Goal: Task Accomplishment & Management: Complete application form

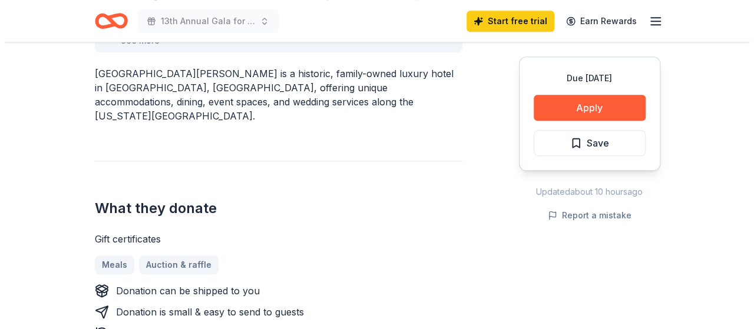
scroll to position [412, 0]
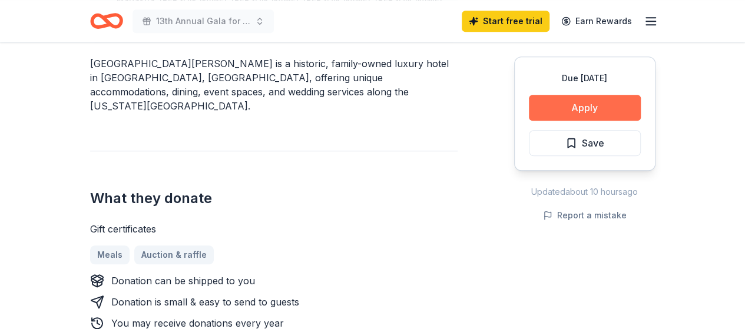
click at [595, 110] on button "Apply" at bounding box center [585, 108] width 112 height 26
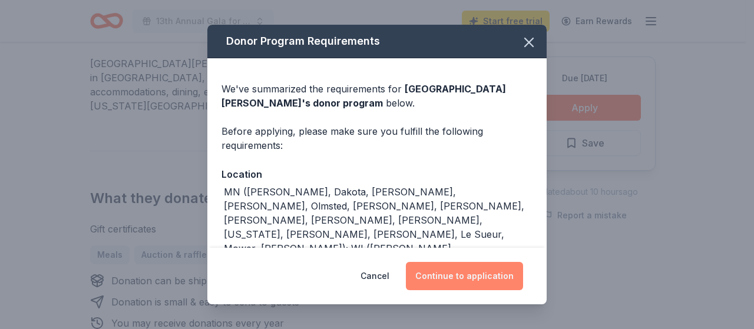
click at [470, 274] on button "Continue to application" at bounding box center [464, 276] width 117 height 28
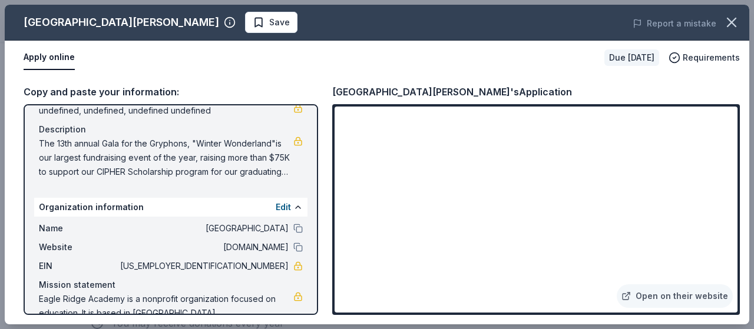
scroll to position [140, 0]
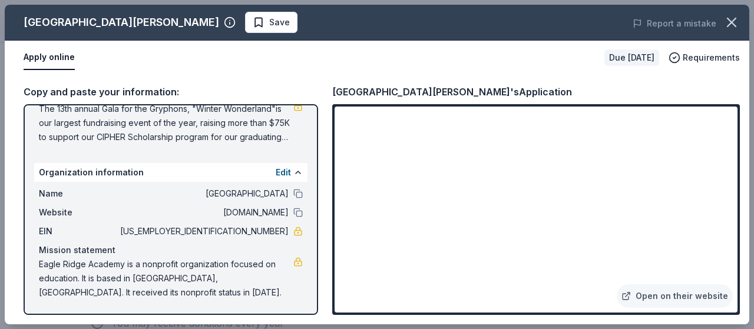
click at [483, 62] on div "Apply online" at bounding box center [309, 57] width 571 height 25
click at [294, 62] on div "Apply online" at bounding box center [309, 57] width 571 height 25
click at [323, 78] on div "Copy and paste your information: Event information Edit Name 13th Annual Gala f…" at bounding box center [377, 200] width 744 height 250
click at [293, 171] on button at bounding box center [297, 172] width 9 height 9
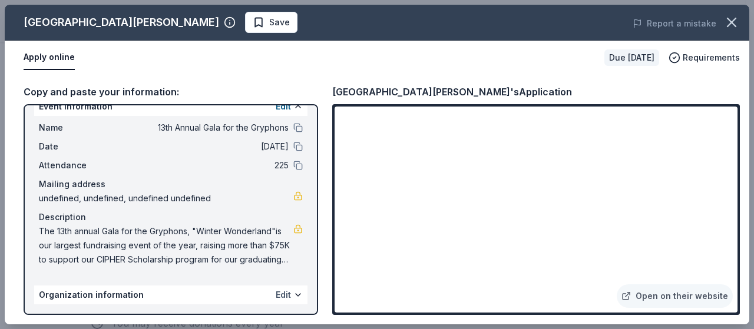
click at [277, 297] on button "Edit" at bounding box center [283, 295] width 15 height 14
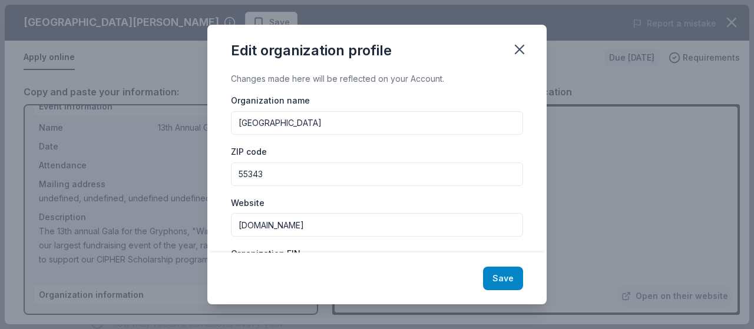
click at [506, 280] on button "Save" at bounding box center [503, 279] width 40 height 24
click at [521, 49] on icon "button" at bounding box center [519, 49] width 16 height 16
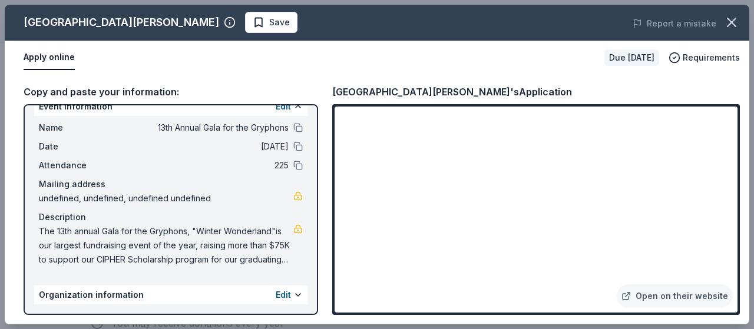
click at [543, 82] on div "Copy and paste your information: Event information Edit Name 13th Annual Gala f…" at bounding box center [377, 200] width 744 height 250
click at [57, 57] on button "Apply online" at bounding box center [49, 57] width 51 height 25
click at [524, 91] on div "[GEOGRAPHIC_DATA][PERSON_NAME]'s Application" at bounding box center [535, 91] width 407 height 15
drag, startPoint x: 306, startPoint y: 158, endPoint x: 310, endPoint y: 145, distance: 13.4
click at [310, 145] on div "Event information Edit Name 13th Annual Gala for the Gryphons Date [DATE] Atten…" at bounding box center [171, 209] width 294 height 211
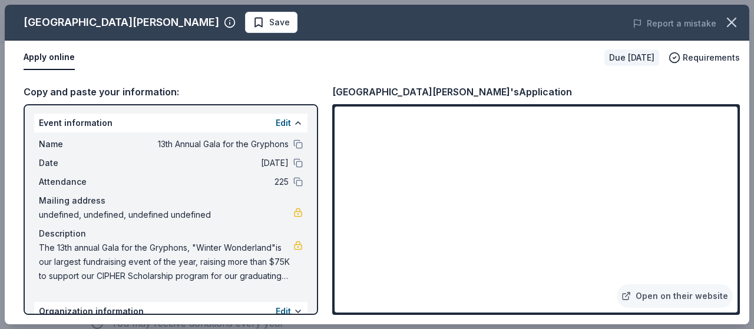
scroll to position [0, 0]
click at [246, 76] on div "Copy and paste your information: Event information Edit Name 13th Annual Gala f…" at bounding box center [377, 200] width 744 height 250
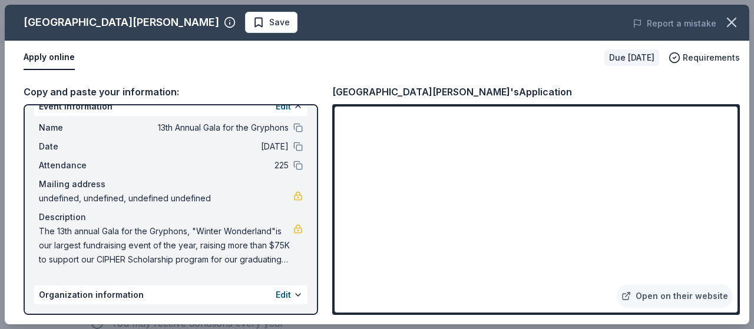
click at [426, 85] on div "[GEOGRAPHIC_DATA][PERSON_NAME]'s Application" at bounding box center [452, 91] width 240 height 15
click at [674, 299] on link "Open on their website" at bounding box center [674, 296] width 116 height 24
